Goal: Answer question/provide support: Share knowledge or assist other users

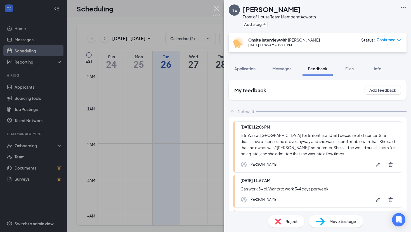
scroll to position [335, 0]
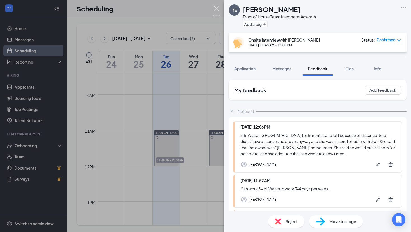
click at [218, 7] on img at bounding box center [216, 11] width 7 height 11
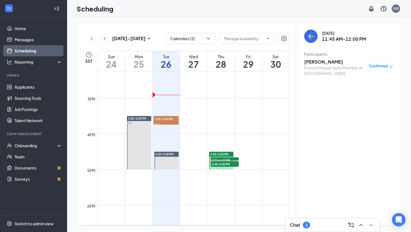
scroll to position [500, 0]
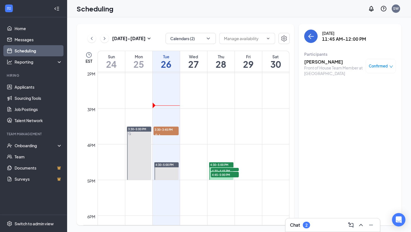
click at [310, 227] on div "Chat 2" at bounding box center [300, 225] width 20 height 7
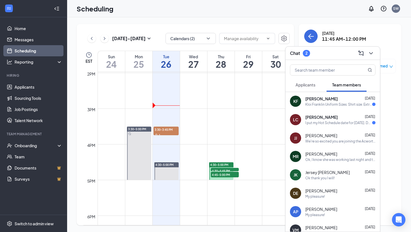
click at [321, 92] on div "KF Kloi Franklin [DATE] Kloi Franklin Uniform Sizes: Shirt size: Extra Small Pa…" at bounding box center [332, 101] width 94 height 18
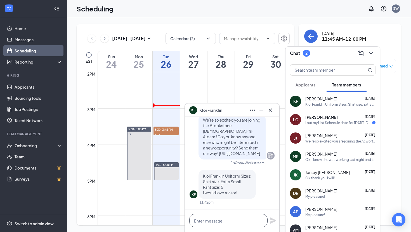
click at [236, 223] on textarea at bounding box center [228, 220] width 78 height 13
type textarea "T"
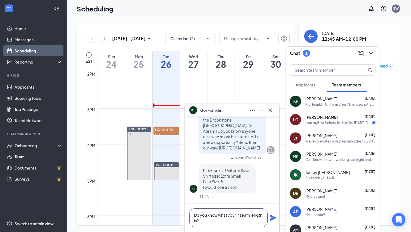
type textarea "Do you know what your inseam length is?"
click at [274, 218] on icon "Plane" at bounding box center [273, 218] width 6 height 6
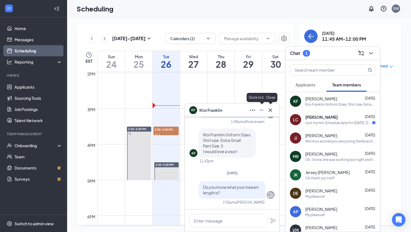
click at [268, 111] on icon "Cross" at bounding box center [269, 109] width 3 height 3
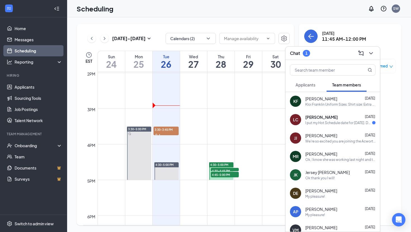
click at [329, 121] on div "I put my Hot Schedule date for [DATE]. Does that mean I start [DATE]?" at bounding box center [338, 123] width 67 height 5
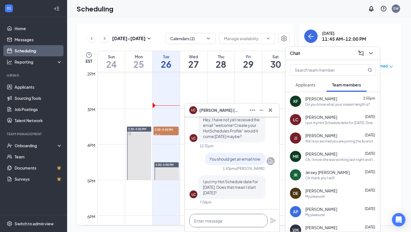
click at [221, 224] on textarea at bounding box center [228, 220] width 78 height 13
click at [369, 52] on icon "ChevronDown" at bounding box center [370, 53] width 7 height 7
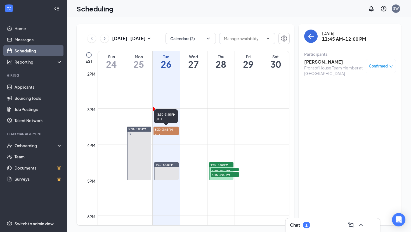
click at [162, 132] on span "3:30-3:45 PM" at bounding box center [165, 130] width 25 height 6
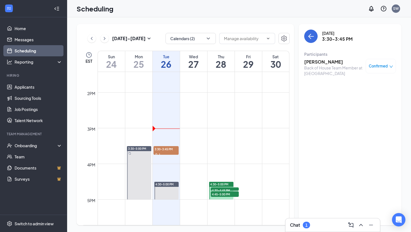
scroll to position [480, 0]
click at [319, 63] on h3 "[PERSON_NAME]" at bounding box center [333, 62] width 59 height 6
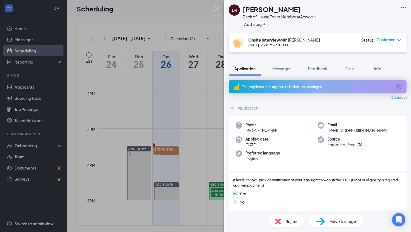
click at [146, 142] on div "[PERSON_NAME] Back of House Team Member at Acworth Add a tag Onsite Interview w…" at bounding box center [205, 116] width 411 height 232
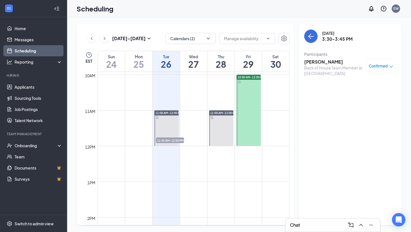
scroll to position [407, 0]
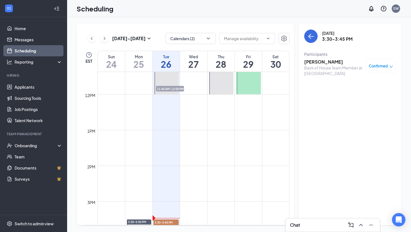
click at [168, 88] on span "11:45 AM-12:00 PM" at bounding box center [170, 89] width 28 height 6
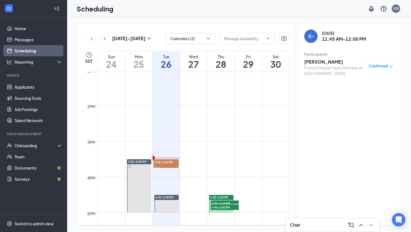
scroll to position [477, 0]
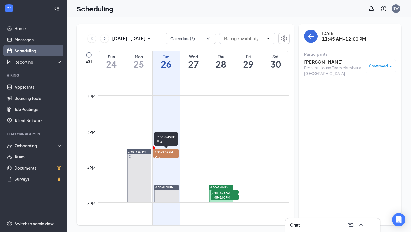
click at [167, 156] on div "1" at bounding box center [165, 158] width 25 height 6
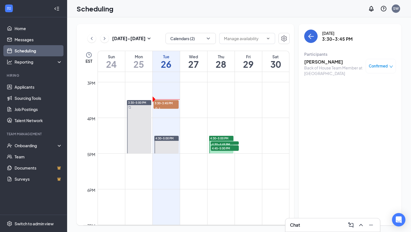
scroll to position [522, 0]
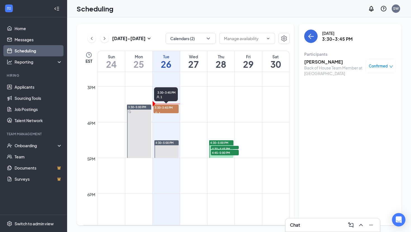
click at [165, 111] on div "1" at bounding box center [165, 113] width 25 height 6
click at [329, 65] on div "Back of House Team Member at [GEOGRAPHIC_DATA]" at bounding box center [333, 70] width 59 height 11
click at [329, 63] on h3 "[PERSON_NAME]" at bounding box center [333, 62] width 59 height 6
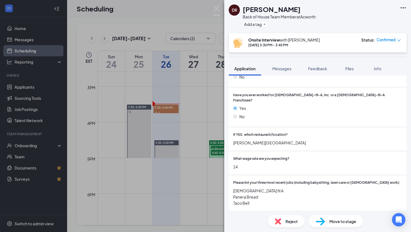
scroll to position [245, 0]
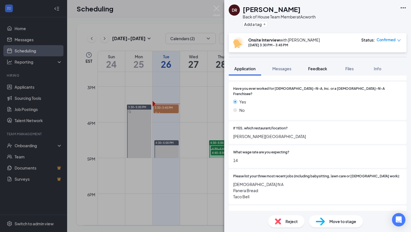
click at [316, 66] on button "Feedback" at bounding box center [317, 69] width 30 height 14
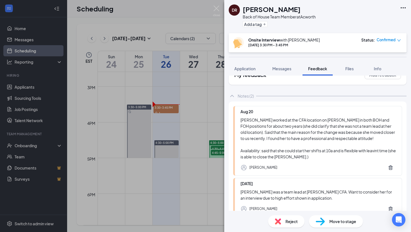
scroll to position [21, 0]
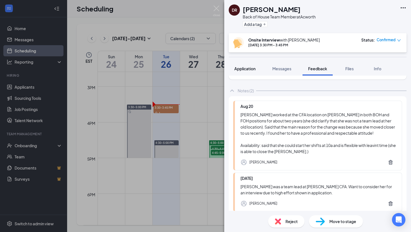
click at [238, 66] on span "Application" at bounding box center [244, 68] width 21 height 5
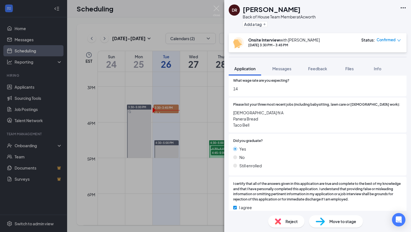
scroll to position [245, 0]
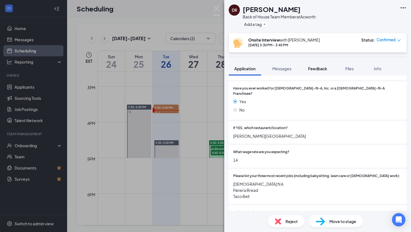
click at [315, 70] on span "Feedback" at bounding box center [317, 68] width 19 height 5
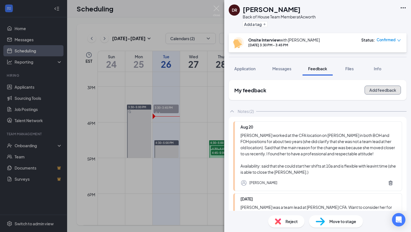
click at [369, 87] on button "Add feedback" at bounding box center [382, 90] width 36 height 9
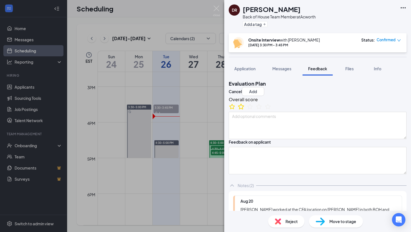
click at [244, 110] on icon "StarBorder" at bounding box center [240, 106] width 7 height 7
click at [392, 83] on div "Evaluation Plan Cancel Add" at bounding box center [318, 88] width 178 height 16
click at [264, 87] on button "Add" at bounding box center [253, 91] width 22 height 9
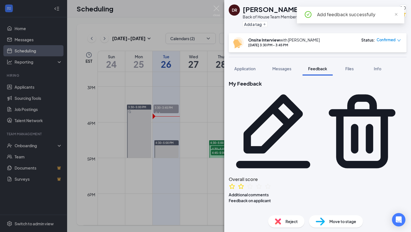
click at [216, 9] on img at bounding box center [216, 11] width 7 height 11
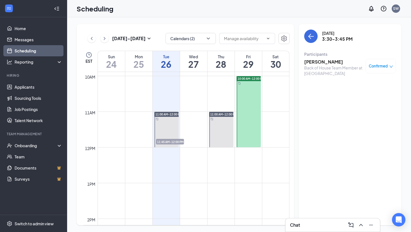
scroll to position [354, 0]
click at [169, 141] on span "11:45 AM-12:00 PM" at bounding box center [170, 142] width 28 height 6
click at [322, 63] on h3 "[PERSON_NAME]" at bounding box center [333, 62] width 59 height 6
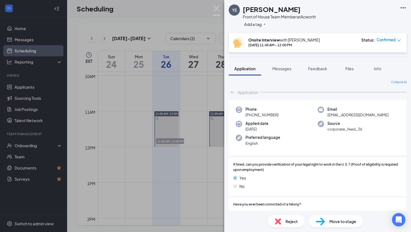
click at [218, 6] on img at bounding box center [216, 11] width 7 height 11
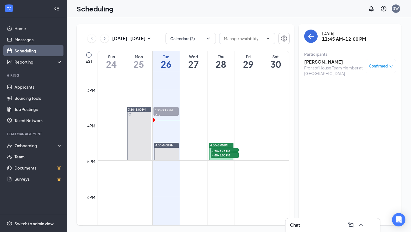
scroll to position [308, 0]
